Goal: Task Accomplishment & Management: Complete application form

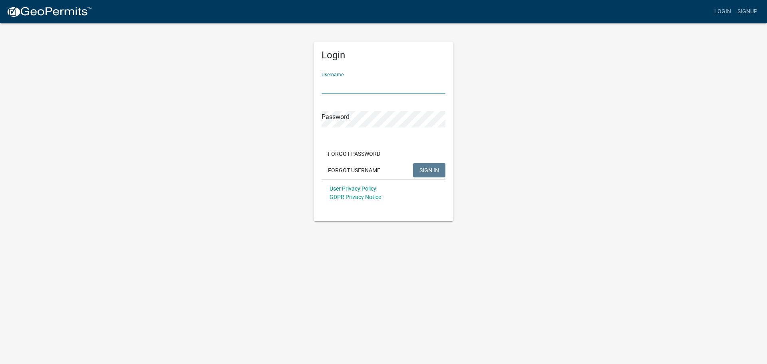
click at [334, 84] on input "Username" at bounding box center [384, 85] width 124 height 16
type input "llkent"
click at [413, 163] on button "SIGN IN" at bounding box center [429, 170] width 32 height 14
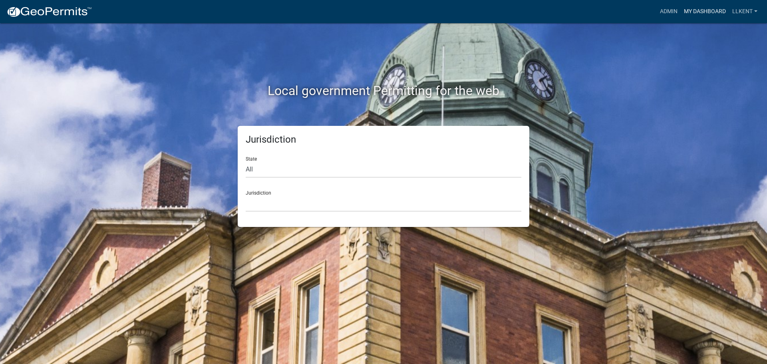
click at [689, 9] on link "My Dashboard" at bounding box center [705, 11] width 48 height 15
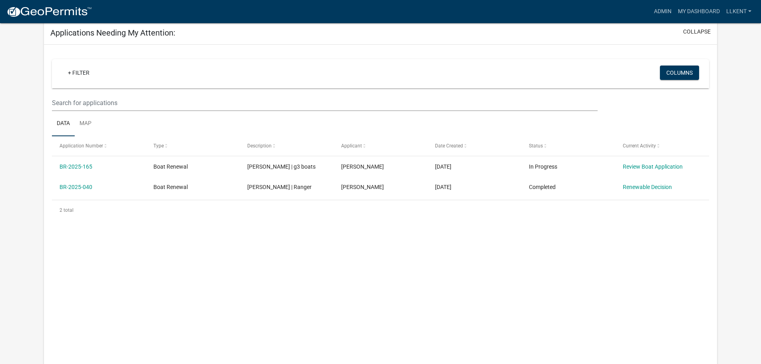
scroll to position [108, 0]
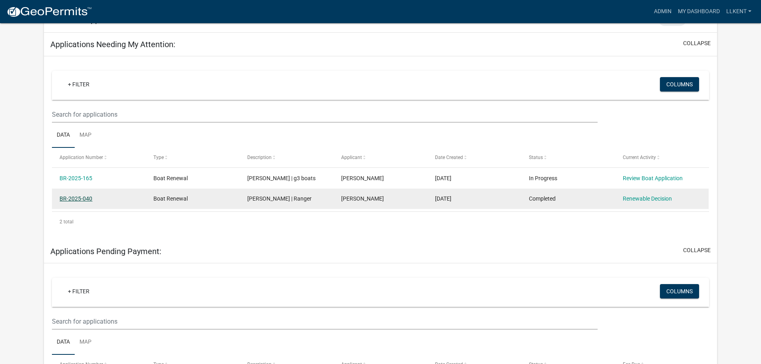
click at [76, 197] on link "BR-2025-040" at bounding box center [76, 198] width 33 height 6
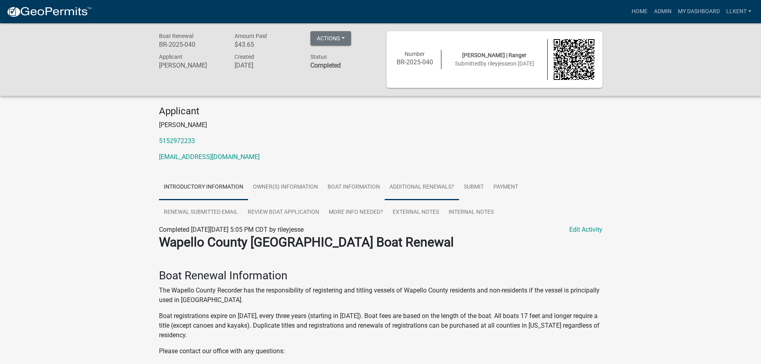
click at [421, 188] on link "Additional Renewals?" at bounding box center [422, 188] width 74 height 26
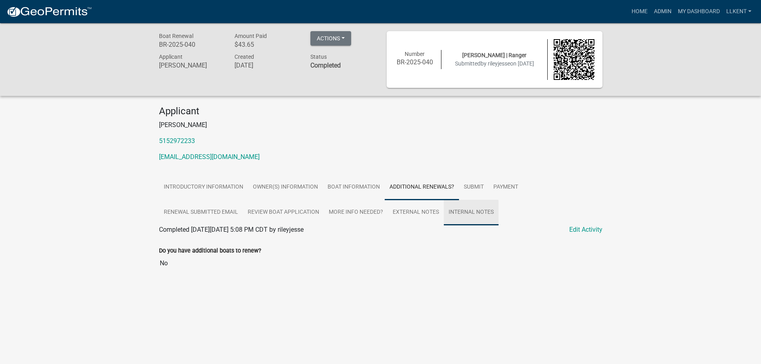
click at [478, 217] on link "Internal Notes" at bounding box center [471, 213] width 55 height 26
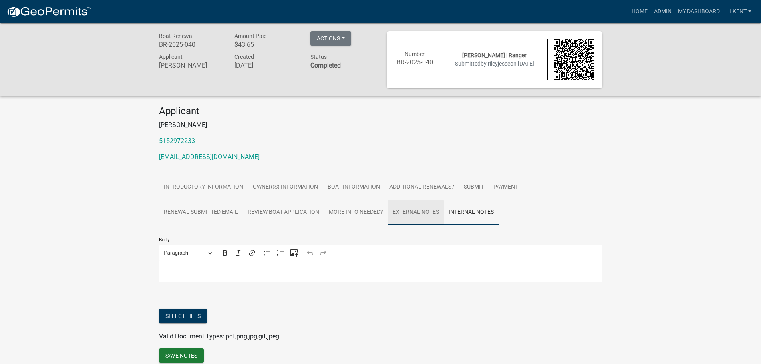
click at [412, 219] on link "External Notes" at bounding box center [416, 213] width 56 height 26
click at [352, 216] on link "More Info Needed?" at bounding box center [356, 213] width 64 height 26
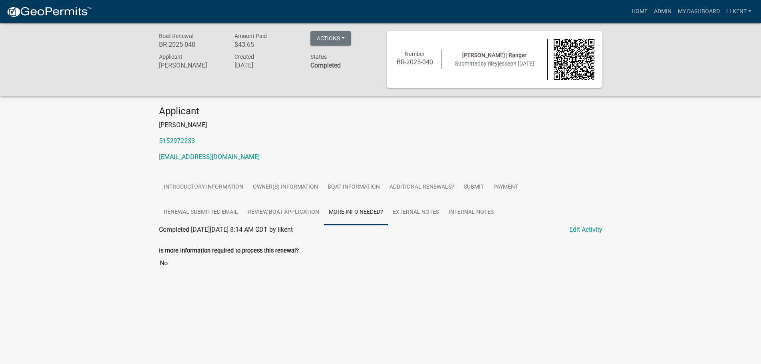
scroll to position [23, 0]
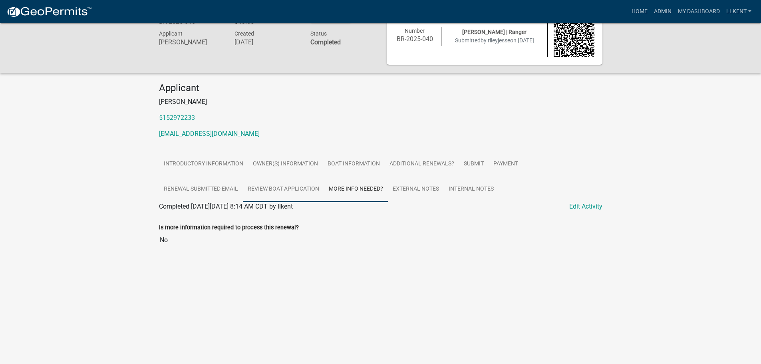
click at [302, 188] on link "Review Boat Application" at bounding box center [283, 190] width 81 height 26
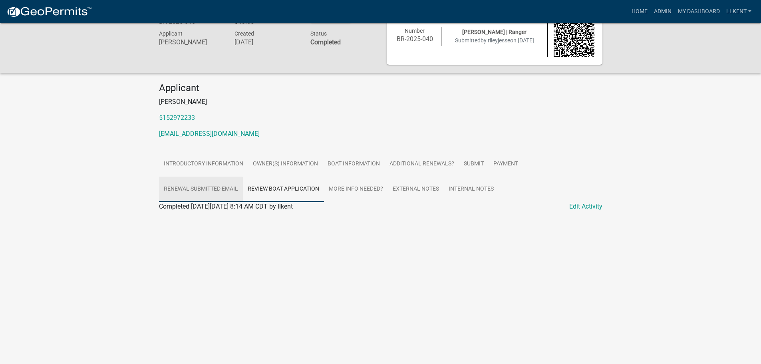
click at [216, 193] on link "Renewal Submitted Email" at bounding box center [201, 190] width 84 height 26
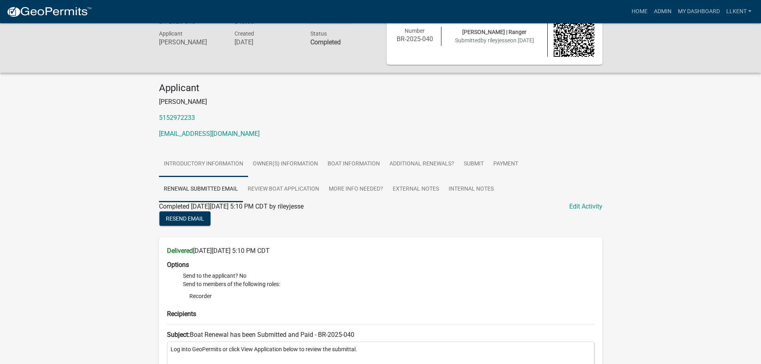
click at [211, 165] on link "Introductory Information" at bounding box center [203, 164] width 89 height 26
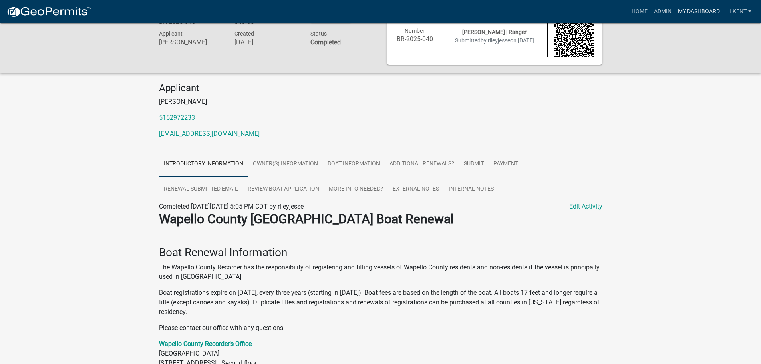
click at [691, 12] on link "My Dashboard" at bounding box center [699, 11] width 48 height 15
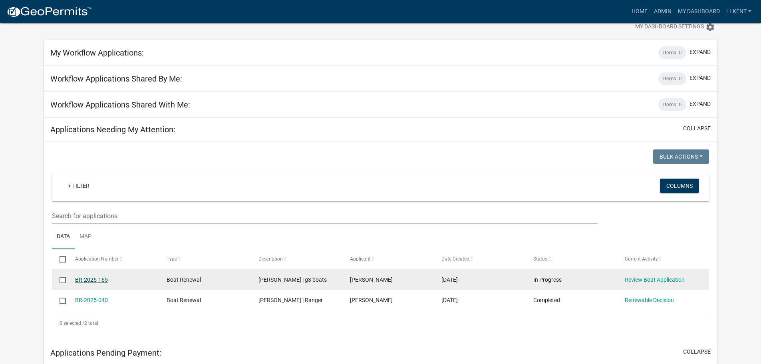
click at [91, 279] on link "BR-2025-165" at bounding box center [91, 280] width 33 height 6
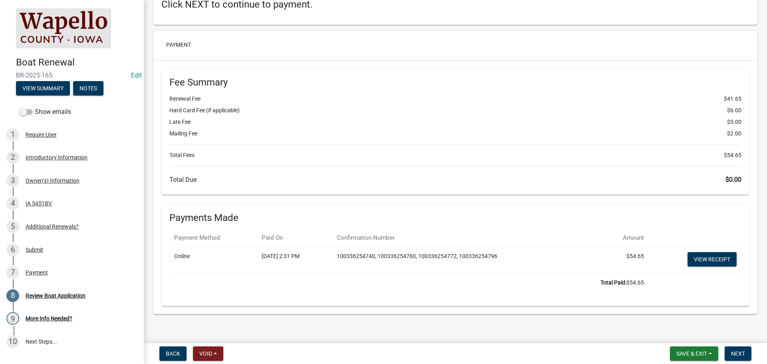
scroll to position [1703, 0]
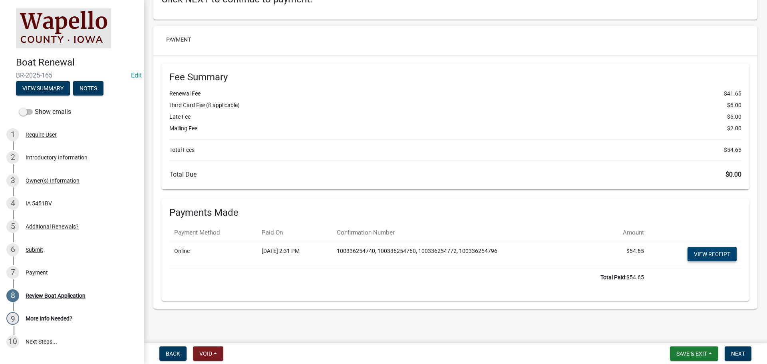
click at [707, 254] on link "View receipt" at bounding box center [712, 254] width 49 height 14
click at [739, 354] on span "Next" at bounding box center [738, 353] width 14 height 6
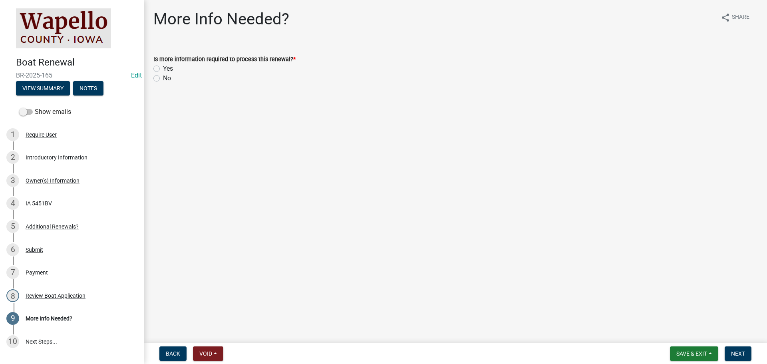
click at [165, 66] on label "Yes" at bounding box center [168, 69] width 10 height 10
click at [165, 66] on input "Yes" at bounding box center [165, 66] width 5 height 5
radio input "true"
click at [743, 356] on span "Next" at bounding box center [738, 353] width 14 height 6
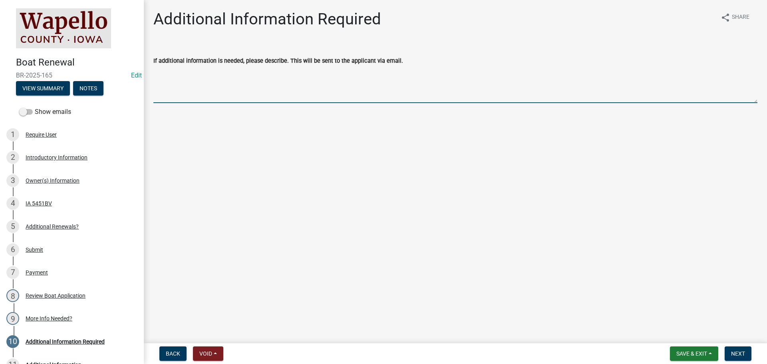
click at [194, 93] on textarea "If additional information is needed, please describe. This will be sent to the …" at bounding box center [455, 85] width 604 height 38
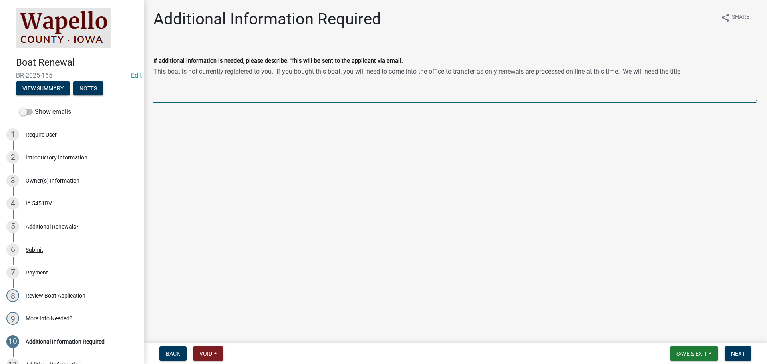
click at [705, 70] on textarea "This boat is not currently registered to you. If you bought this boat, you will…" at bounding box center [455, 85] width 604 height 38
type textarea "This boat is not currently registered to you. If you bought this boat, you will…"
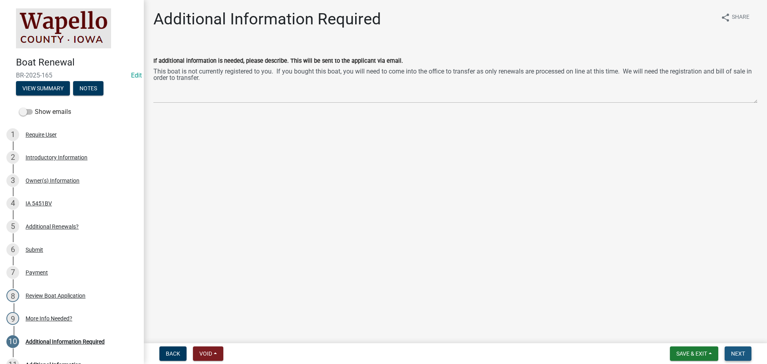
click at [735, 355] on span "Next" at bounding box center [738, 353] width 14 height 6
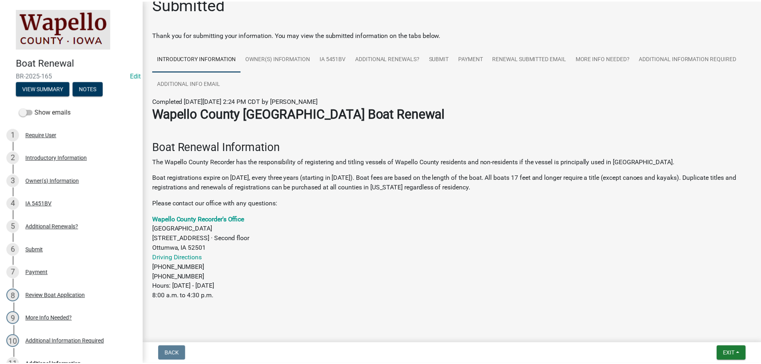
scroll to position [23, 0]
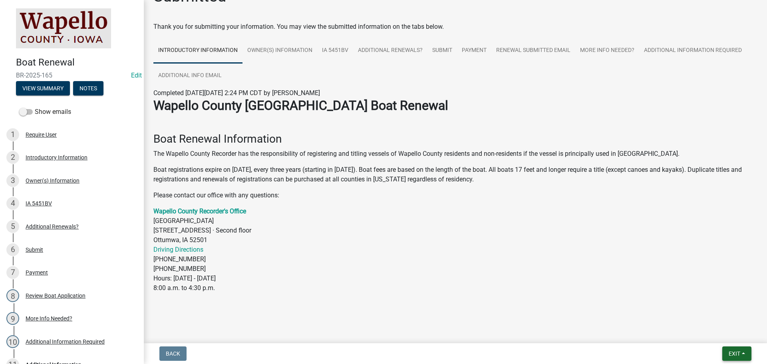
click at [736, 351] on span "Exit" at bounding box center [735, 353] width 12 height 6
click at [717, 333] on button "Save & Exit" at bounding box center [720, 332] width 64 height 19
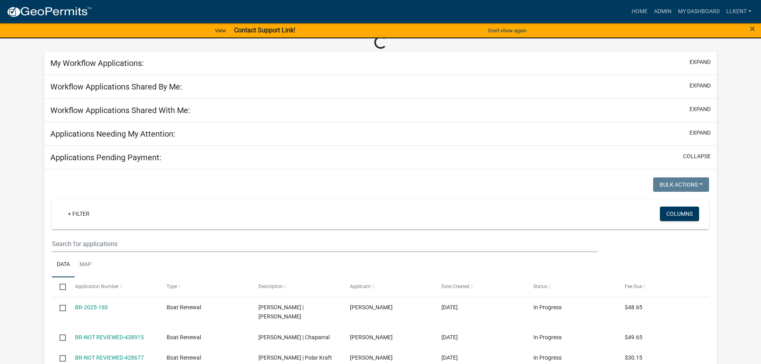
scroll to position [40, 0]
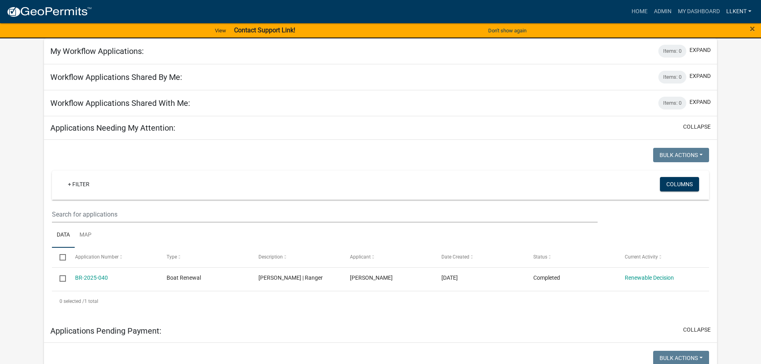
click at [738, 13] on link "llkent" at bounding box center [739, 11] width 32 height 15
click at [719, 81] on link "Logout" at bounding box center [723, 77] width 64 height 19
